Goal: Register for event/course

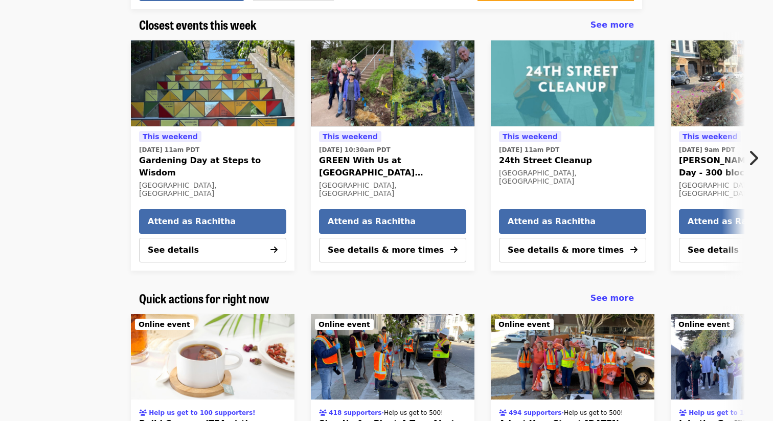
scroll to position [257, 0]
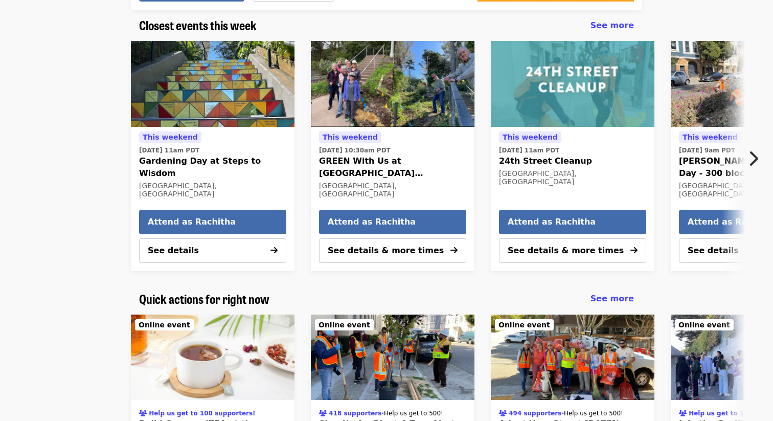
click at [753, 152] on icon "chevron-right icon" at bounding box center [753, 158] width 10 height 19
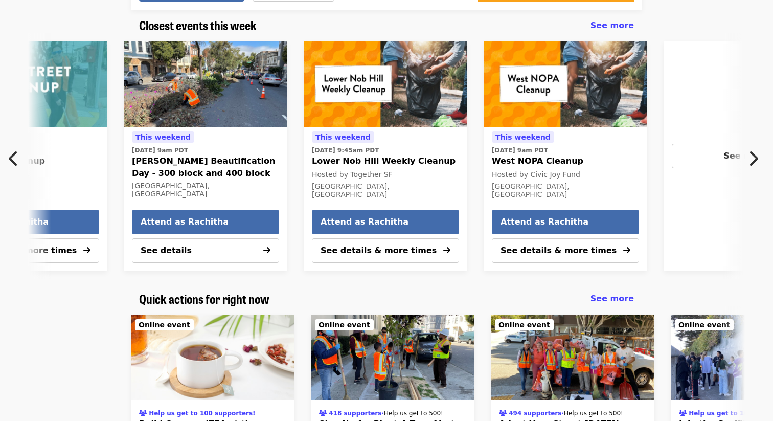
scroll to position [0, 550]
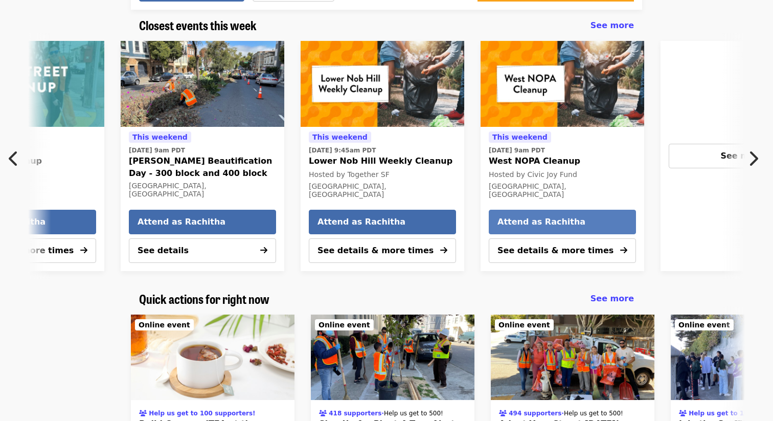
click at [599, 223] on span "Attend as Rachitha" at bounding box center [563, 222] width 130 height 12
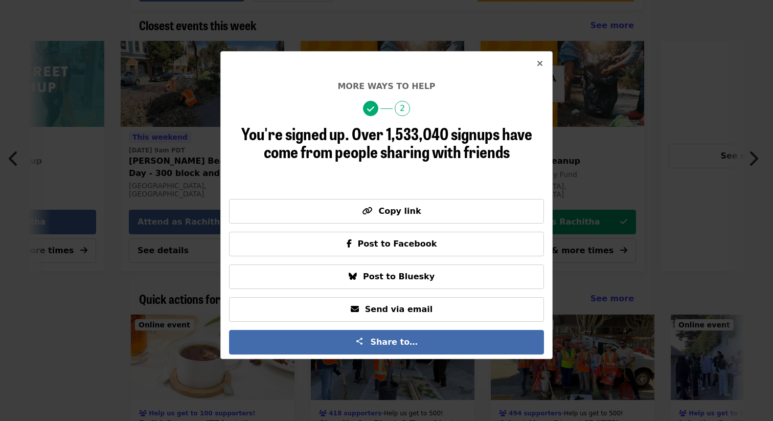
click at [540, 64] on icon "times icon" at bounding box center [540, 64] width 6 height 10
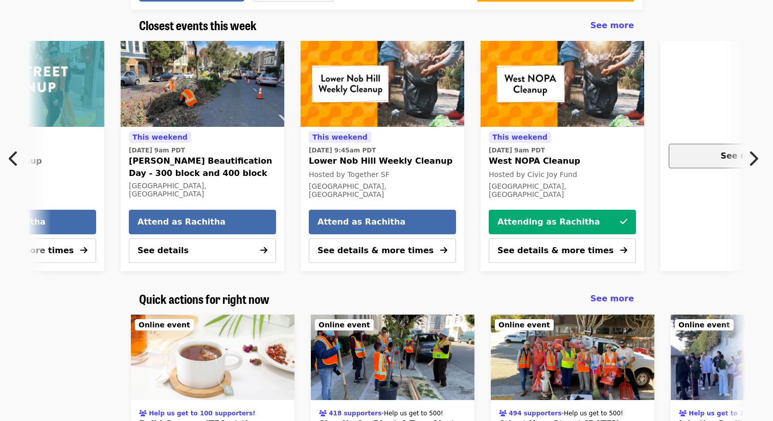
click at [708, 158] on div "See more" at bounding box center [743, 156] width 130 height 12
